Goal: Information Seeking & Learning: Learn about a topic

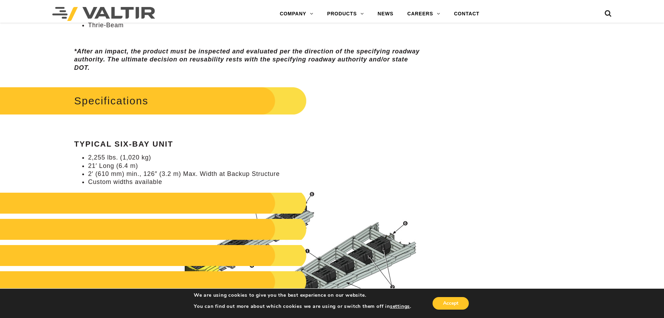
scroll to position [593, 0]
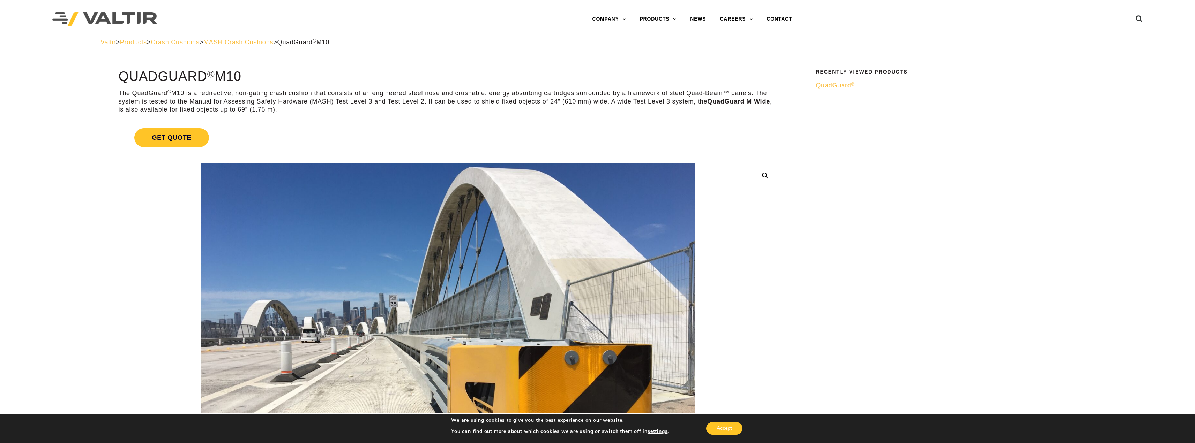
click at [837, 86] on span "QuadGuard ®" at bounding box center [834, 85] width 39 height 7
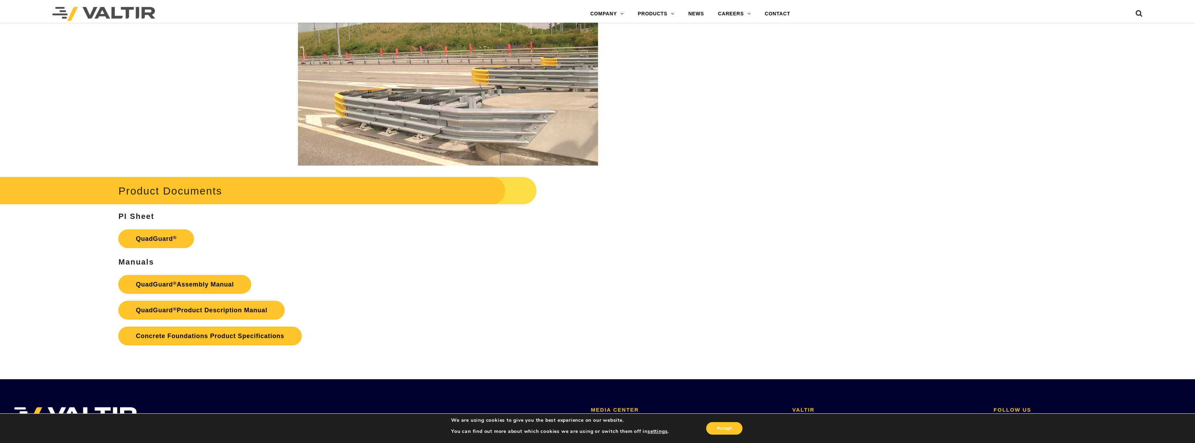
scroll to position [1500, 0]
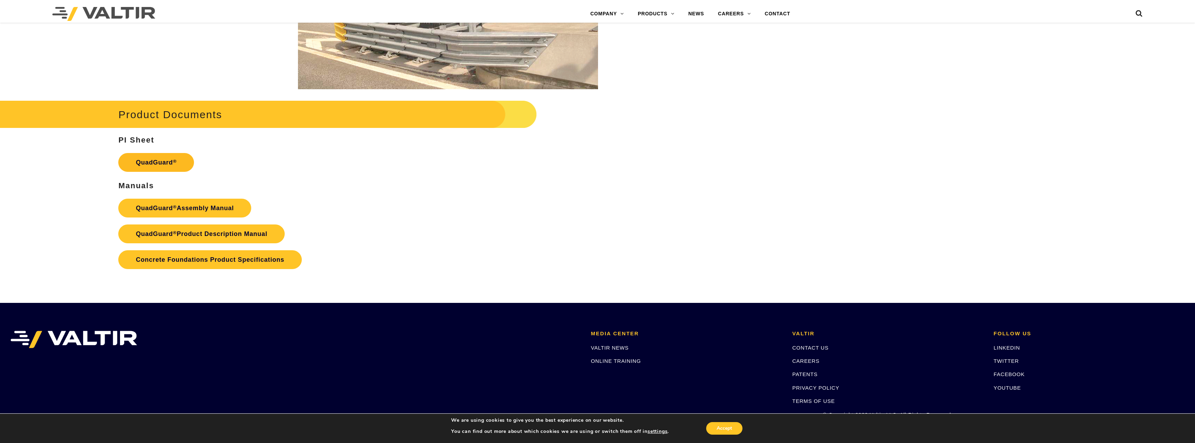
click at [153, 165] on link "QuadGuard ®" at bounding box center [156, 162] width 76 height 19
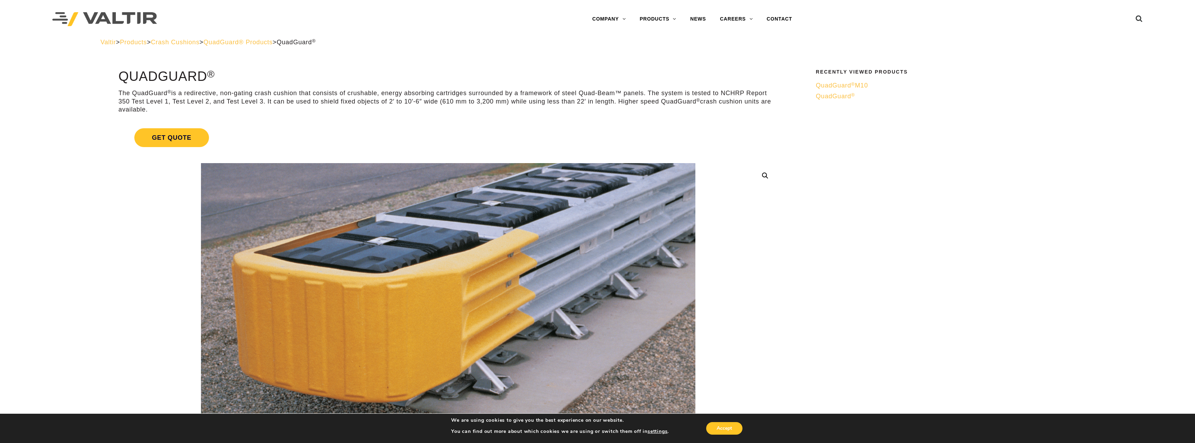
click at [268, 45] on span "QuadGuard® Products" at bounding box center [237, 42] width 69 height 7
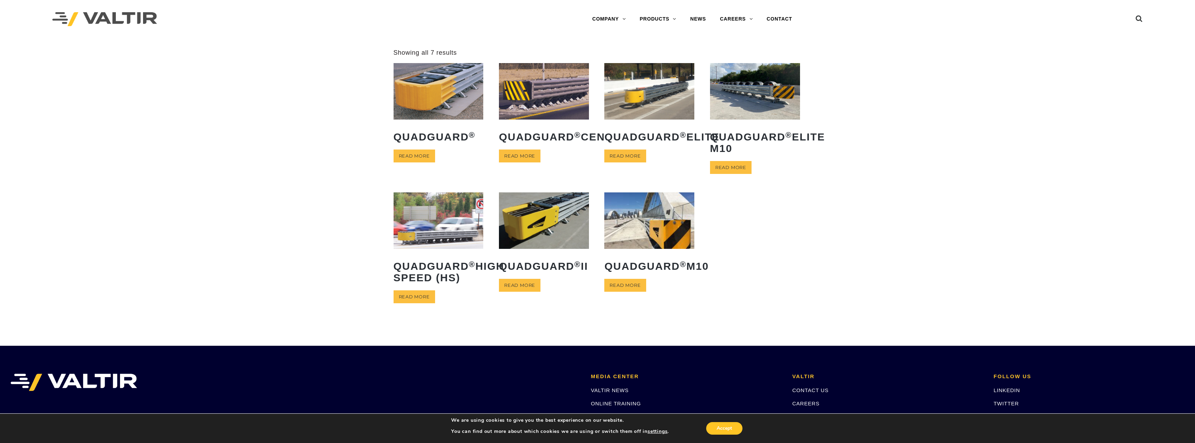
click at [644, 232] on img at bounding box center [649, 221] width 90 height 56
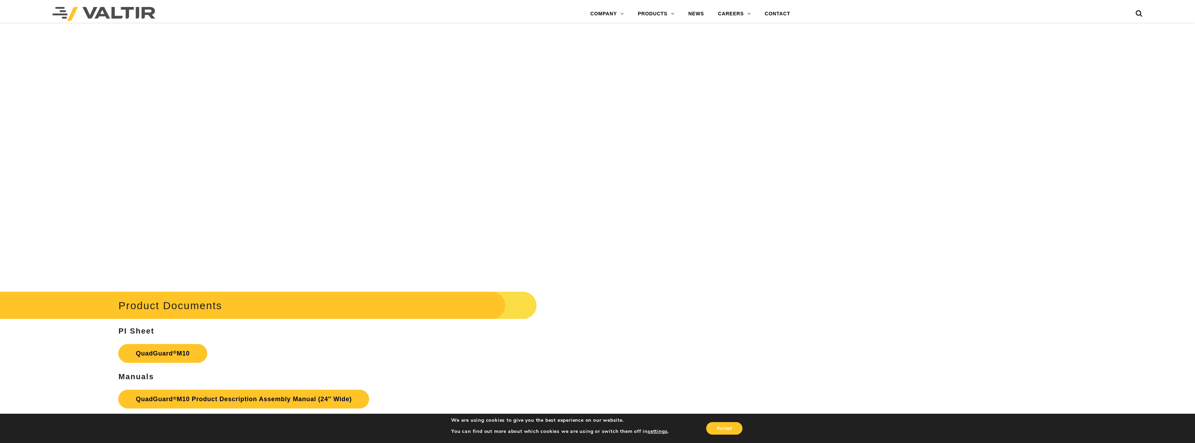
scroll to position [3802, 0]
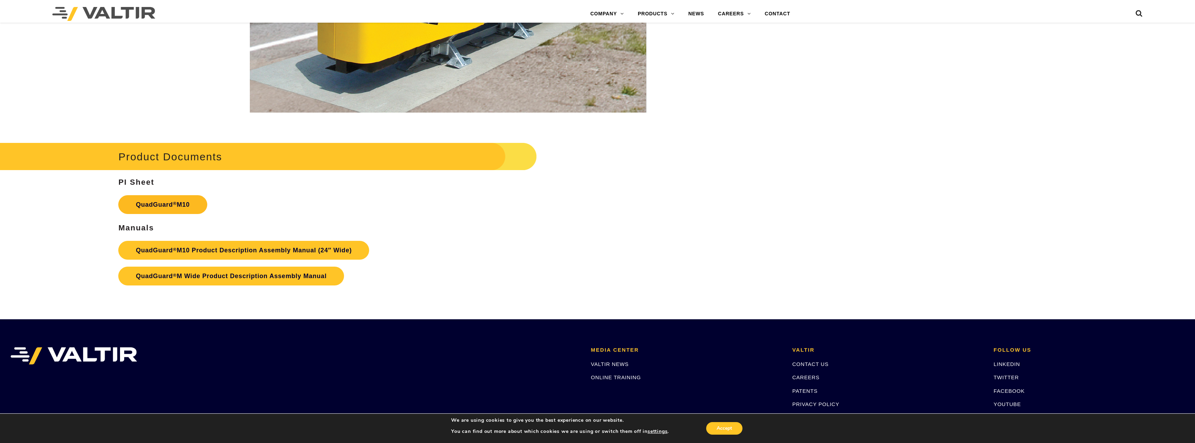
click at [167, 209] on link "QuadGuard ® M10" at bounding box center [162, 204] width 89 height 19
click at [221, 247] on link "QuadGuard ® M10 Product Description Assembly Manual (24″ Wide)" at bounding box center [243, 250] width 251 height 19
click at [236, 278] on link "QuadGuard ® M Wide Product Description Assembly Manual" at bounding box center [231, 276] width 226 height 19
click at [265, 253] on link "QuadGuard ® M10 Product Description Assembly Manual (24″ Wide)" at bounding box center [243, 250] width 251 height 19
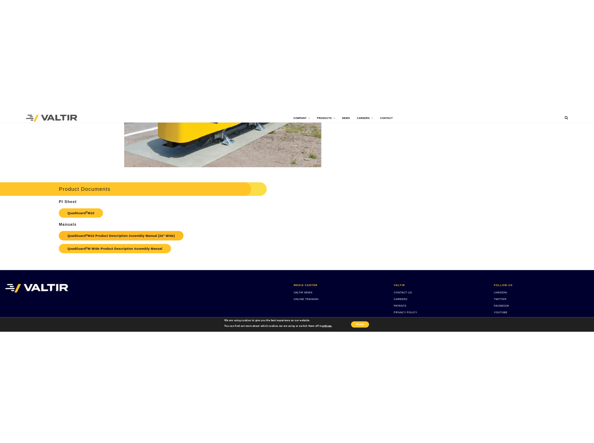
scroll to position [2369, 0]
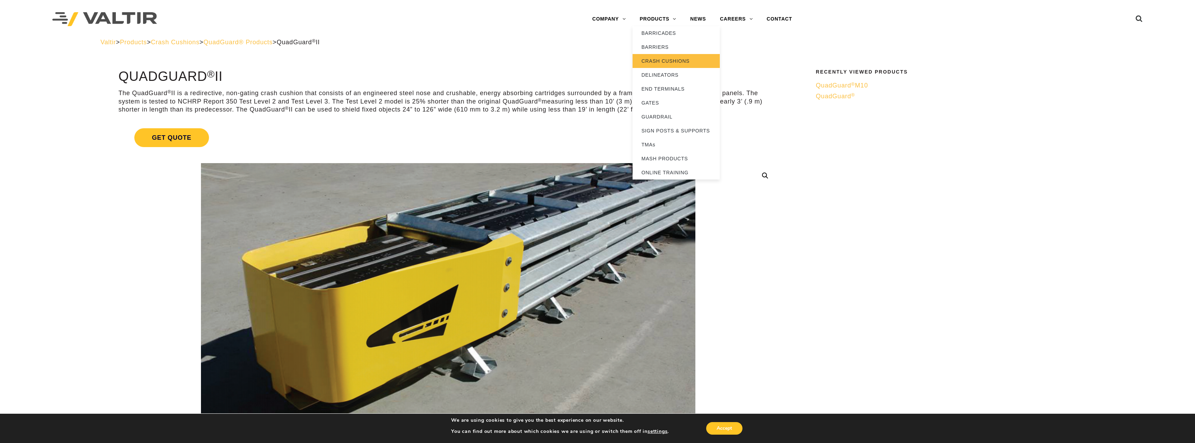
click at [677, 64] on link "CRASH CUSHIONS" at bounding box center [675, 61] width 87 height 14
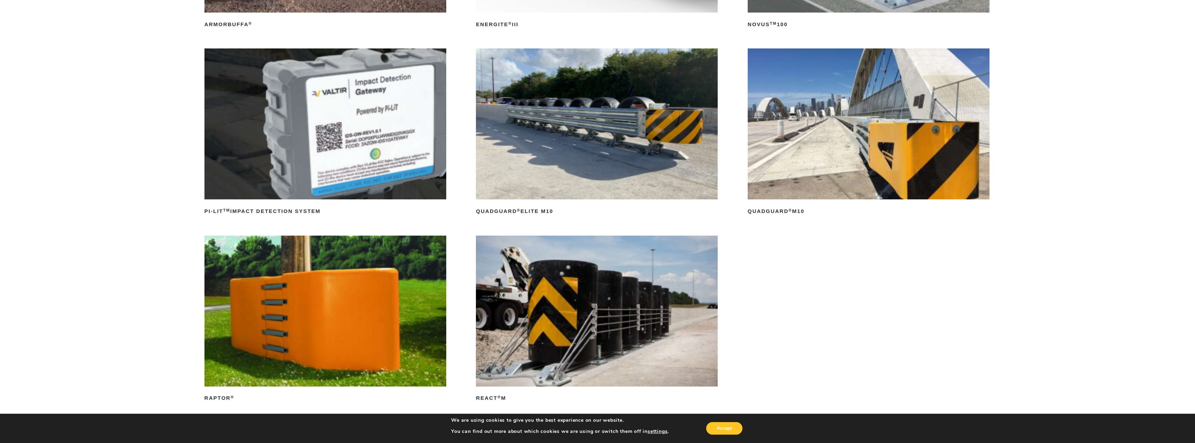
scroll to position [314, 0]
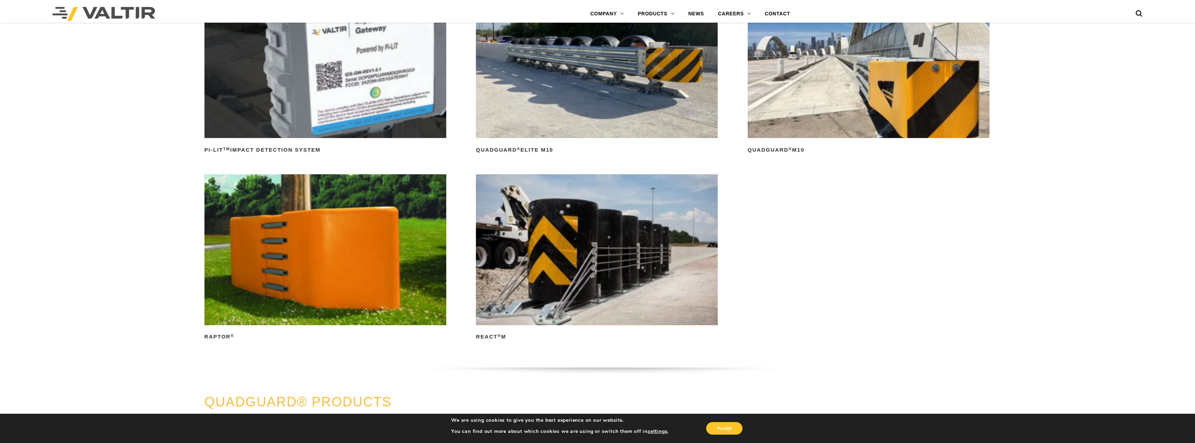
click at [876, 88] on img at bounding box center [868, 62] width 242 height 151
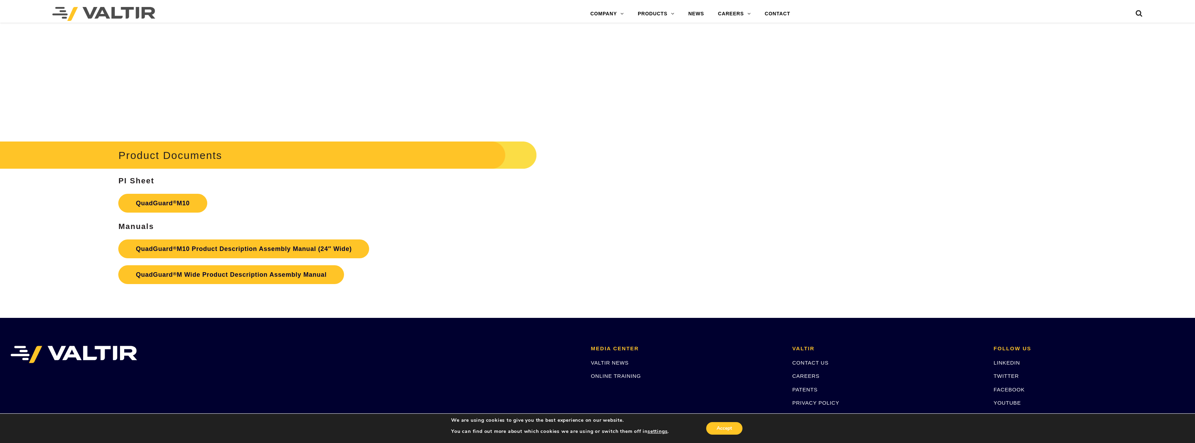
scroll to position [3887, 0]
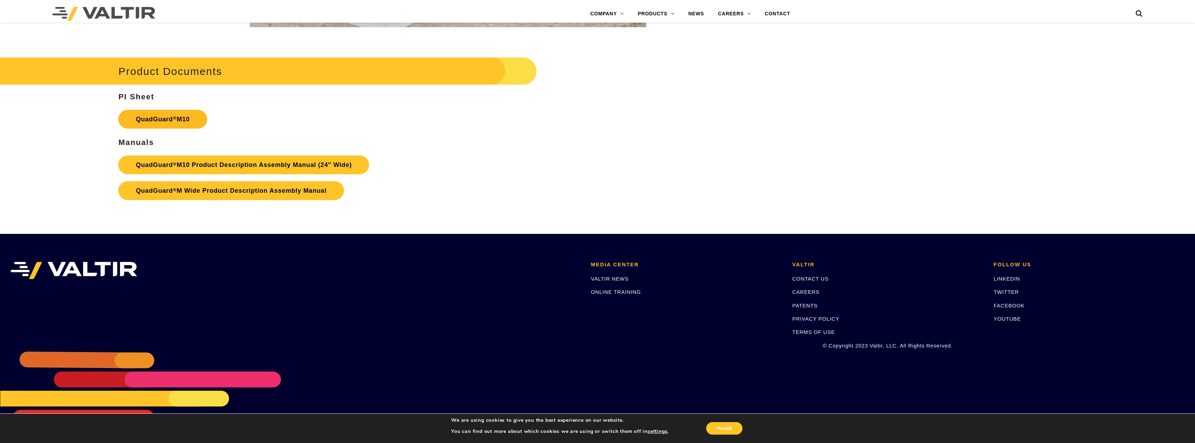
click at [190, 118] on link "QuadGuard ® M10" at bounding box center [162, 119] width 89 height 19
click at [210, 168] on link "QuadGuard ® M10 Product Description Assembly Manual (24″ Wide)" at bounding box center [243, 165] width 251 height 19
